Goal: Communication & Community: Answer question/provide support

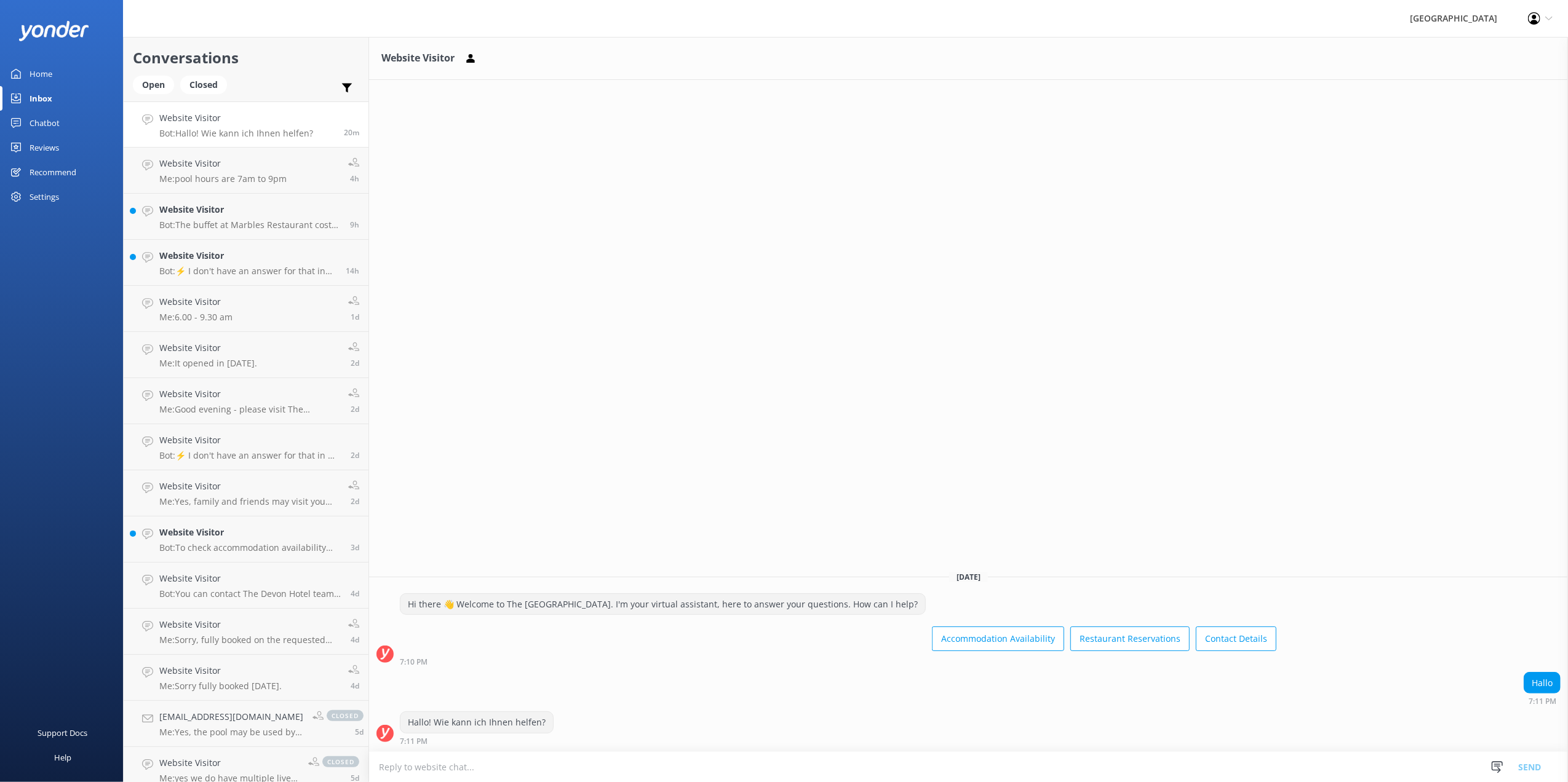
click at [253, 127] on div "Website Visitor Bot: Hallo! Wie kann ich Ihnen helfen?" at bounding box center [236, 124] width 154 height 27
click at [234, 136] on p "Bot: Hallo! Wie kann ich Ihnen helfen?" at bounding box center [236, 133] width 154 height 11
click at [235, 134] on p "Bot: Hallo! Wie kann ich Ihnen helfen?" at bounding box center [236, 133] width 154 height 11
